Goal: Find specific page/section: Find specific page/section

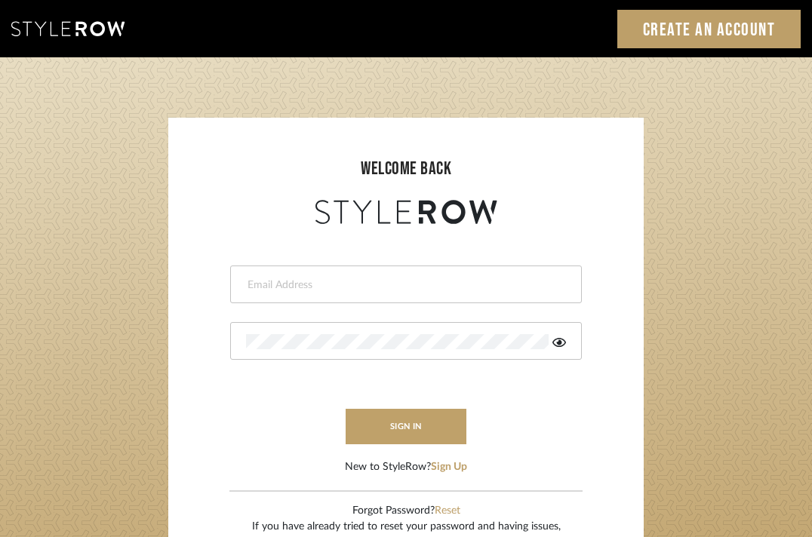
type input "divya.aok@gmail.com"
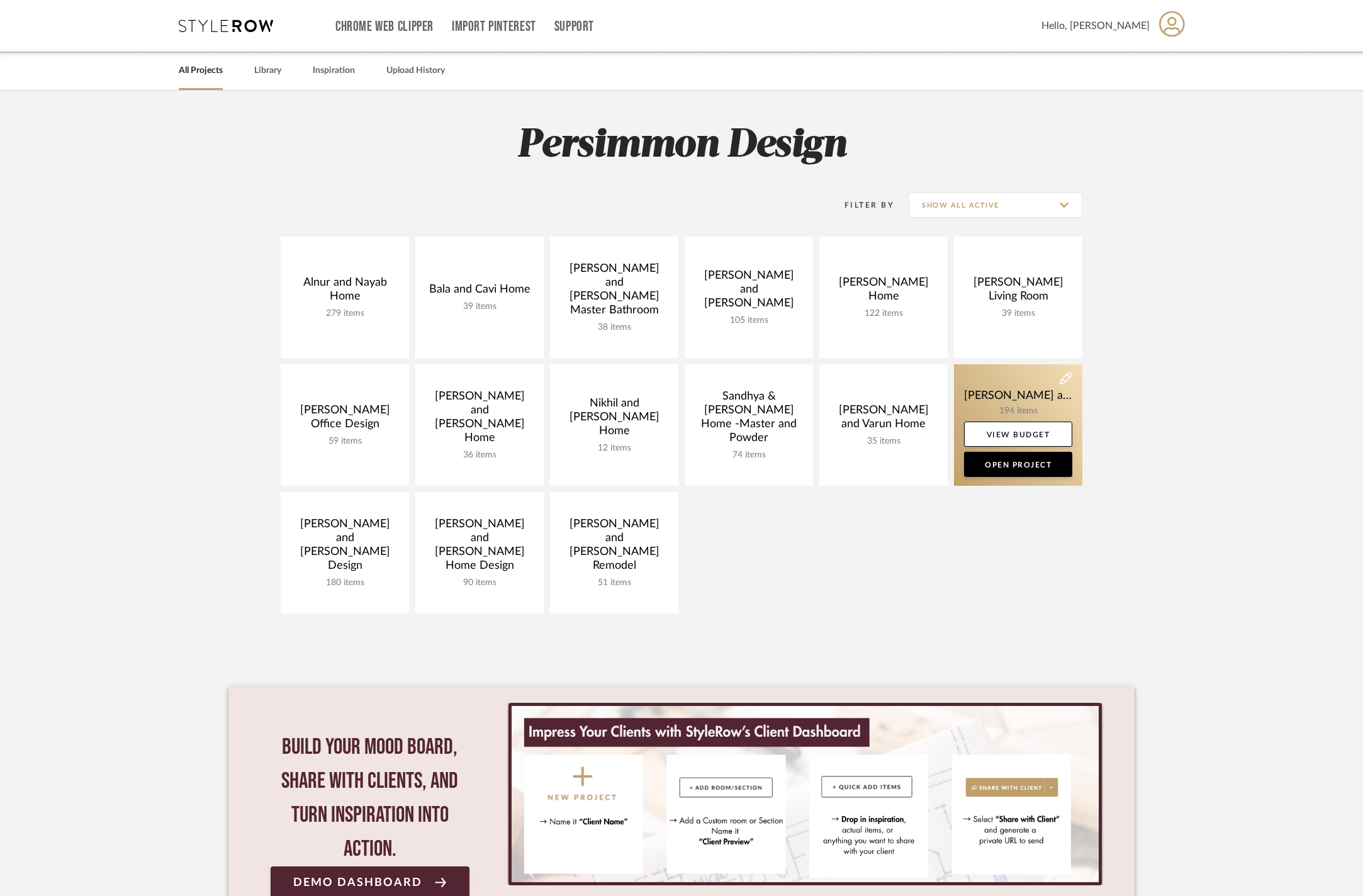
click at [1015, 397] on link at bounding box center [1018, 425] width 128 height 122
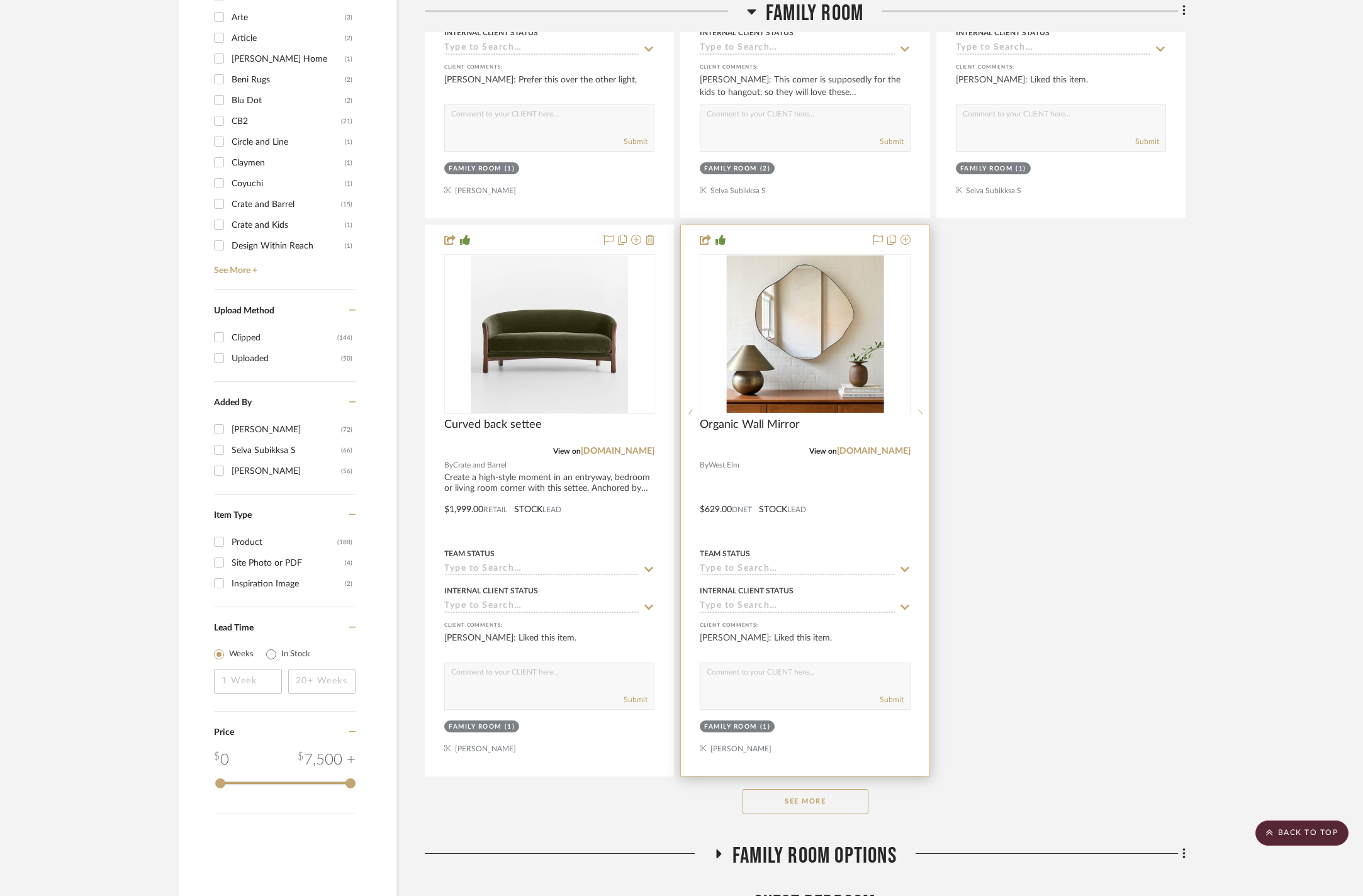
scroll to position [1543, 0]
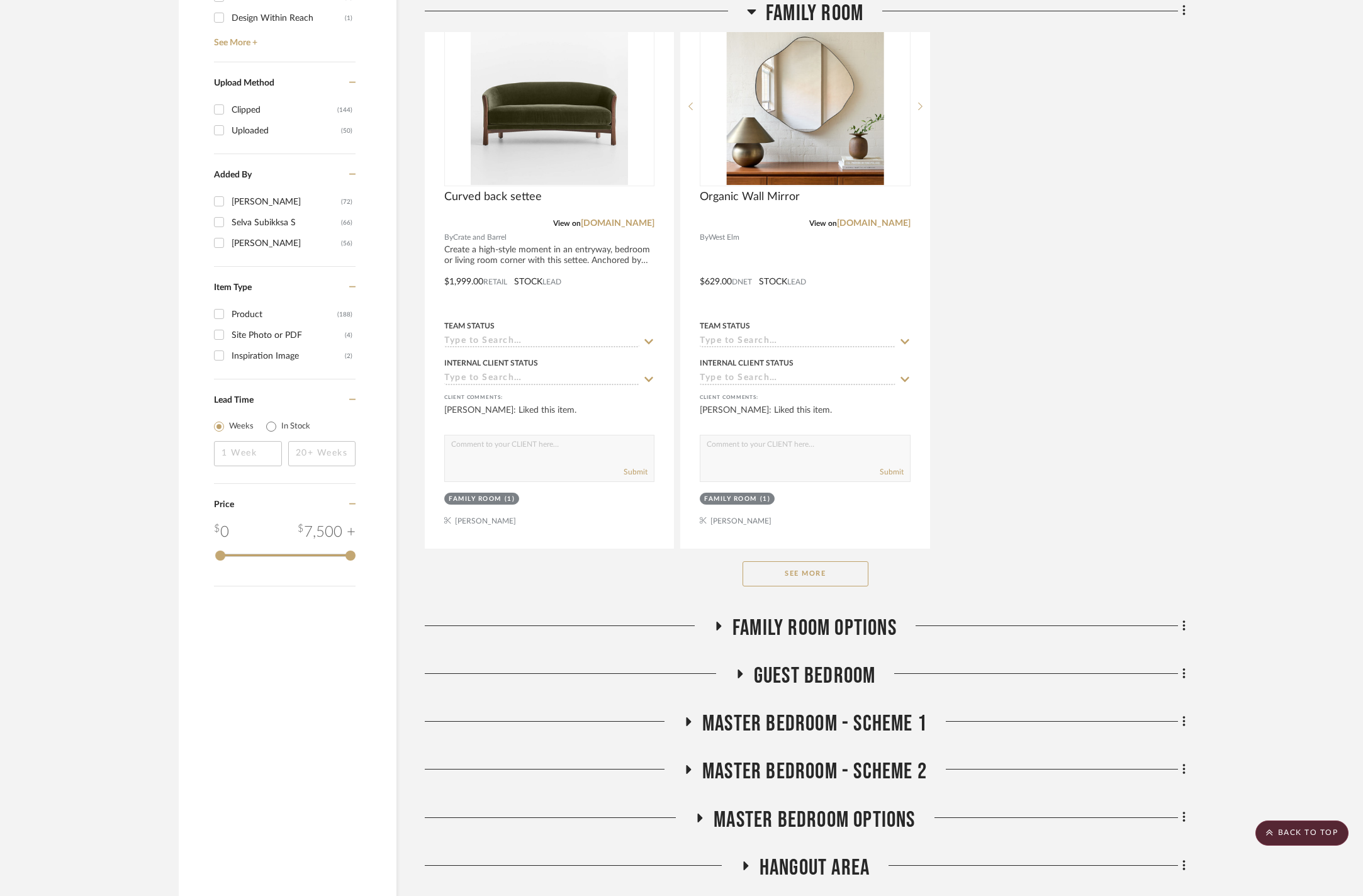
click at [817, 587] on button "See More" at bounding box center [805, 573] width 126 height 25
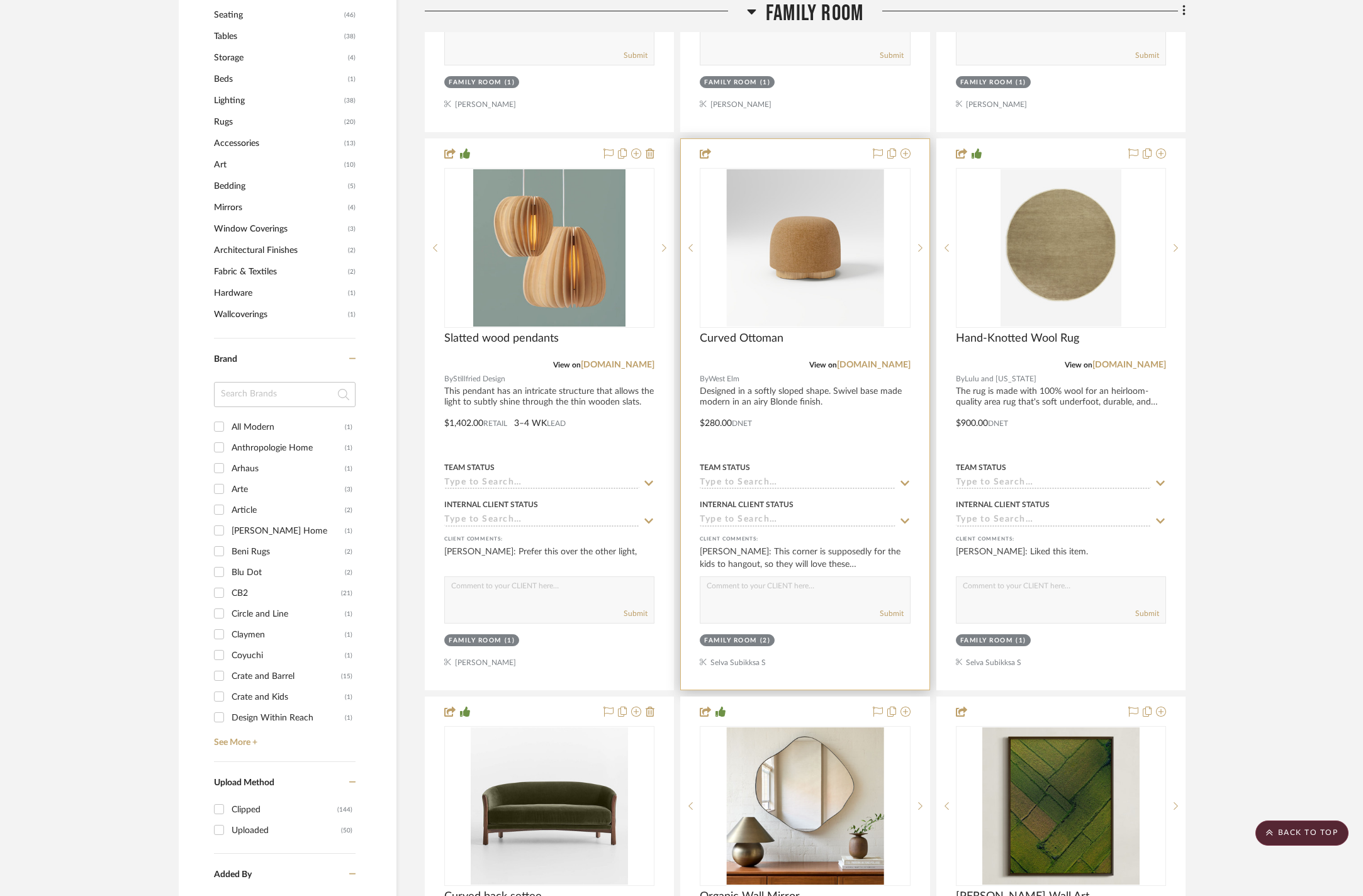
scroll to position [18, 0]
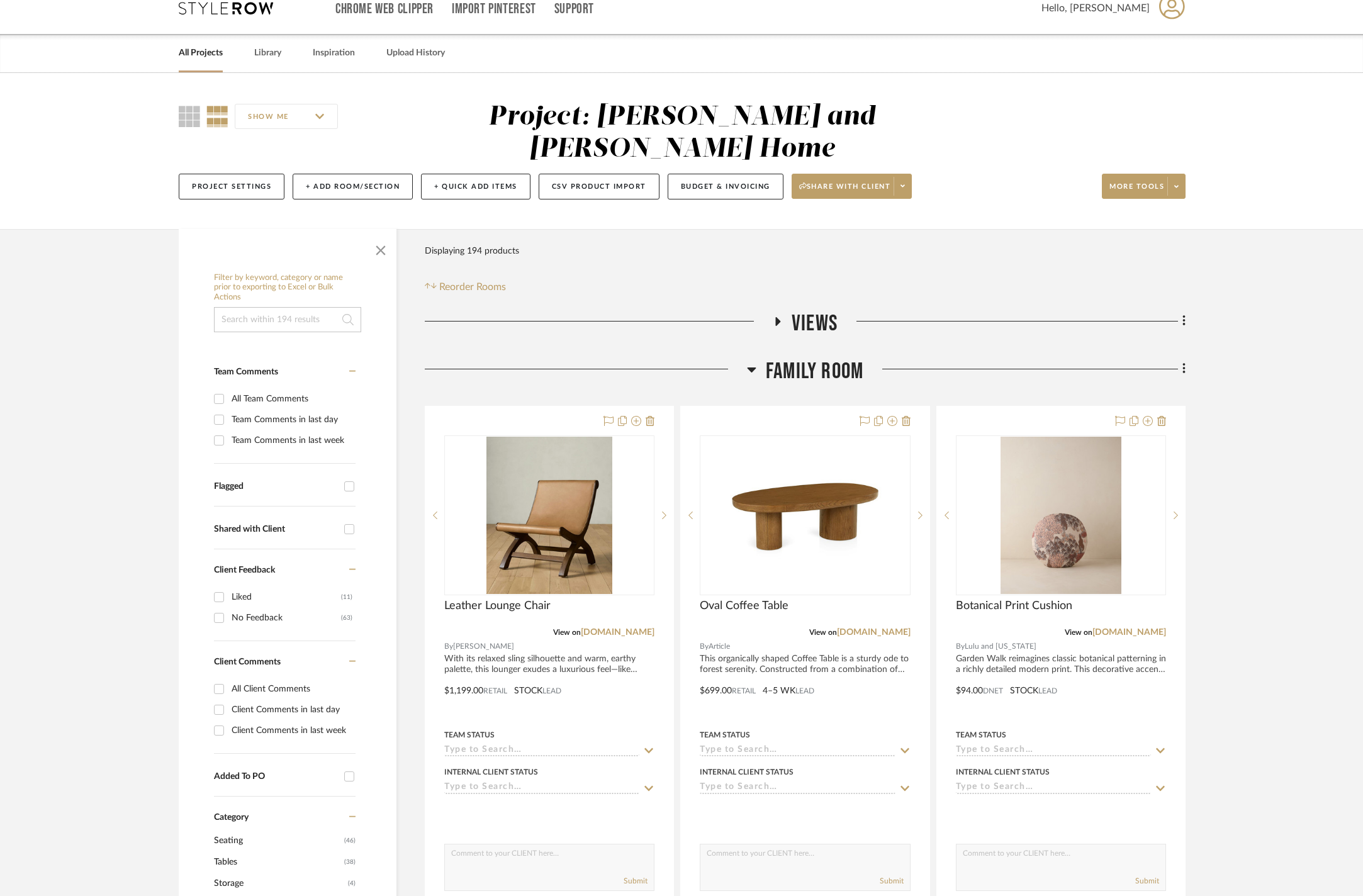
click at [758, 358] on h3 "Family Room" at bounding box center [805, 371] width 117 height 27
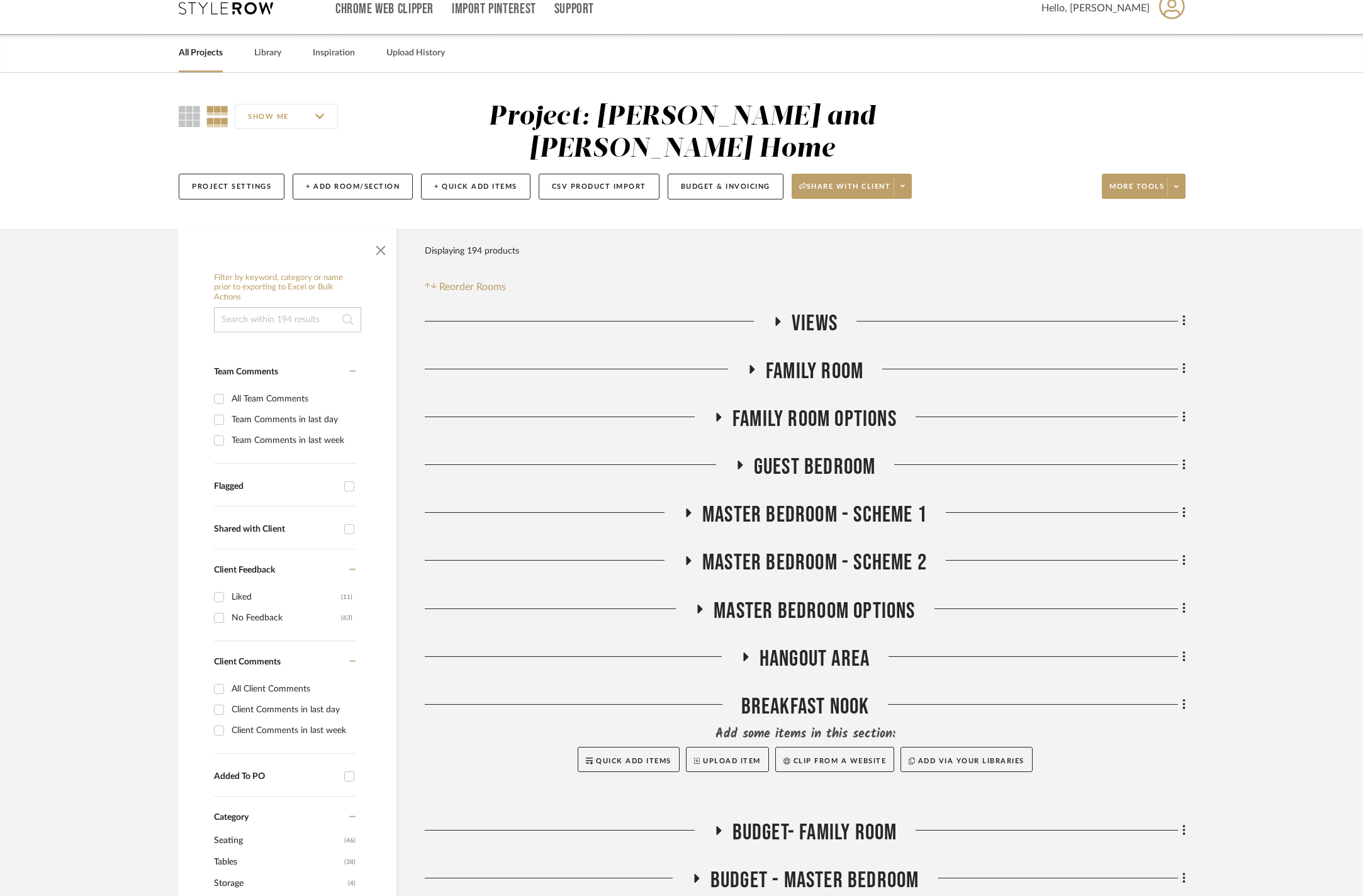
click at [724, 412] on icon at bounding box center [719, 416] width 15 height 9
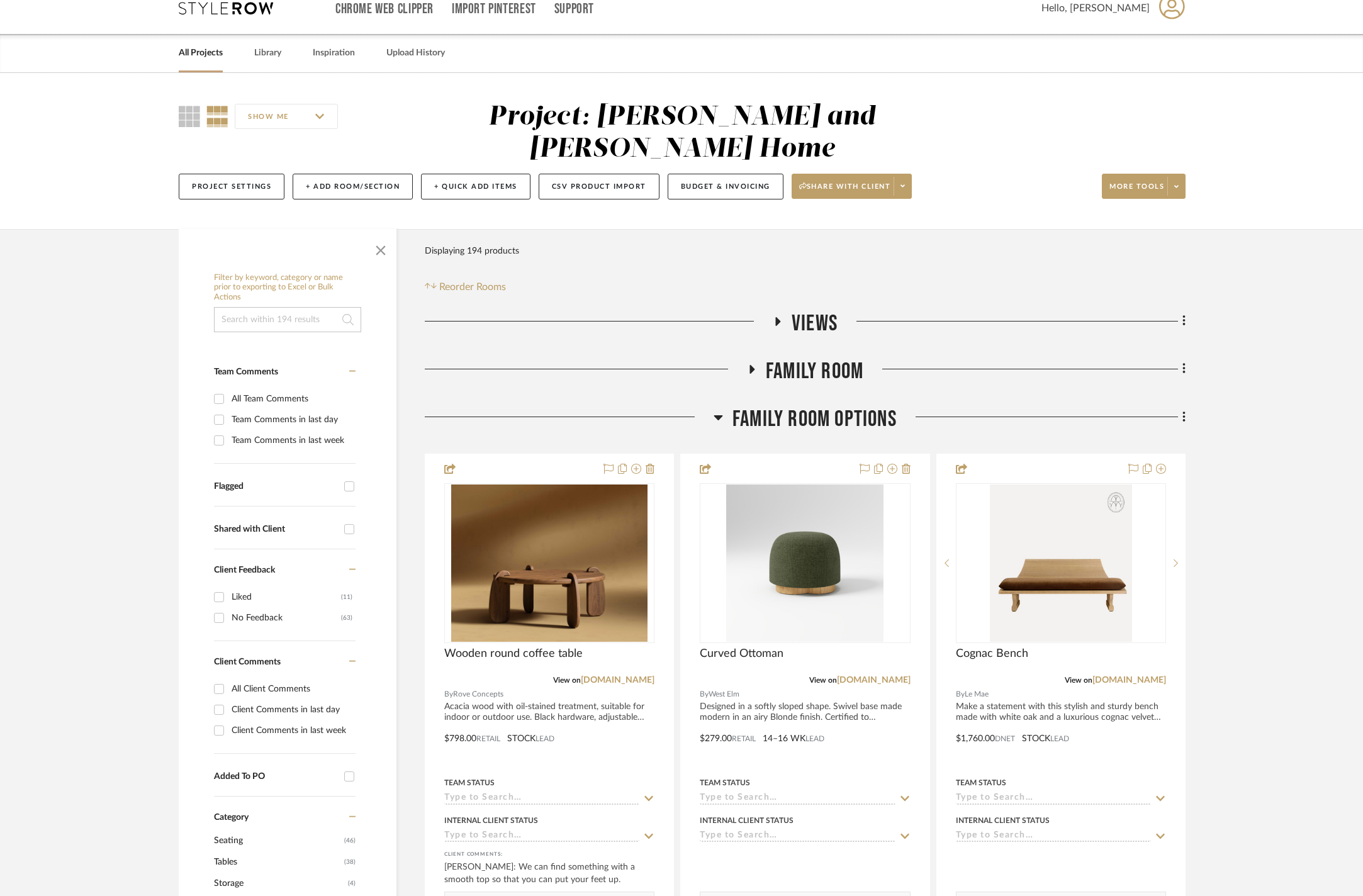
click at [724, 409] on h3 "Family Room Options" at bounding box center [805, 419] width 183 height 27
